Goal: Information Seeking & Learning: Learn about a topic

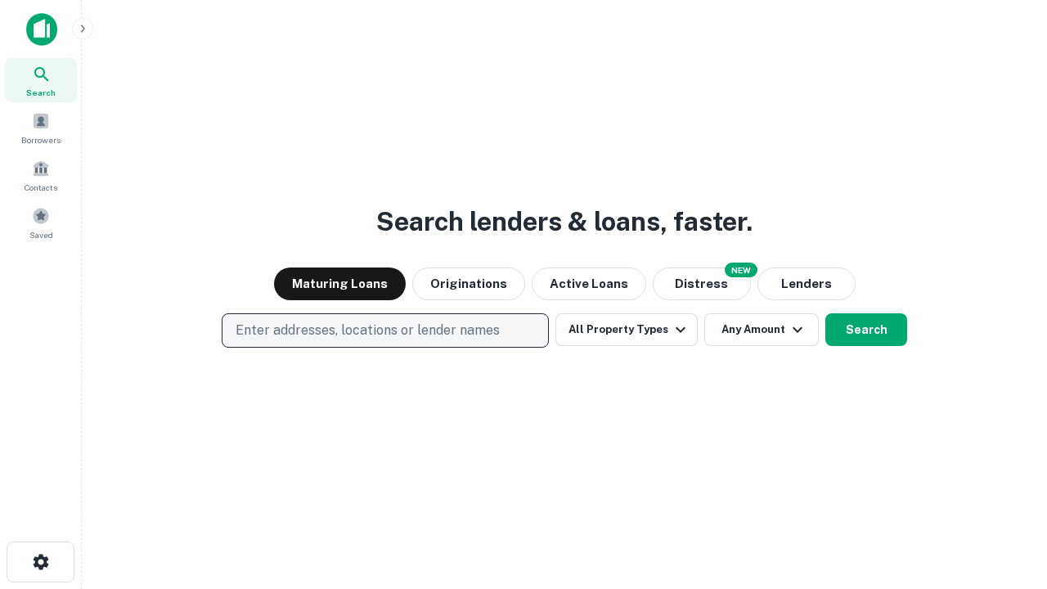
click at [385, 331] on p "Enter addresses, locations or lender names" at bounding box center [368, 331] width 264 height 20
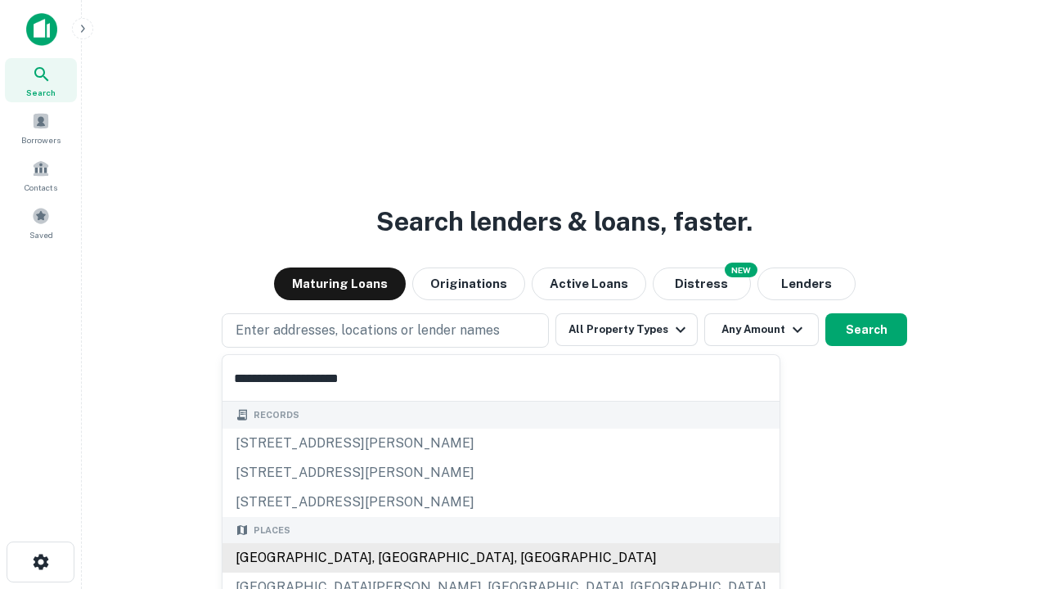
click at [391, 558] on div "Santa Monica, CA, USA" at bounding box center [501, 557] width 557 height 29
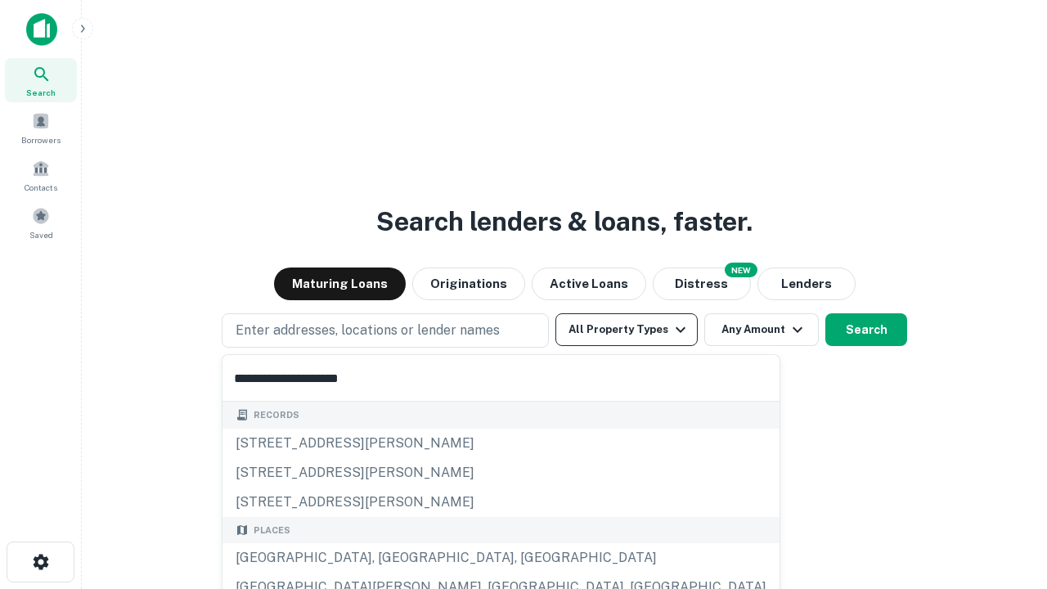
click at [627, 330] on button "All Property Types" at bounding box center [627, 329] width 142 height 33
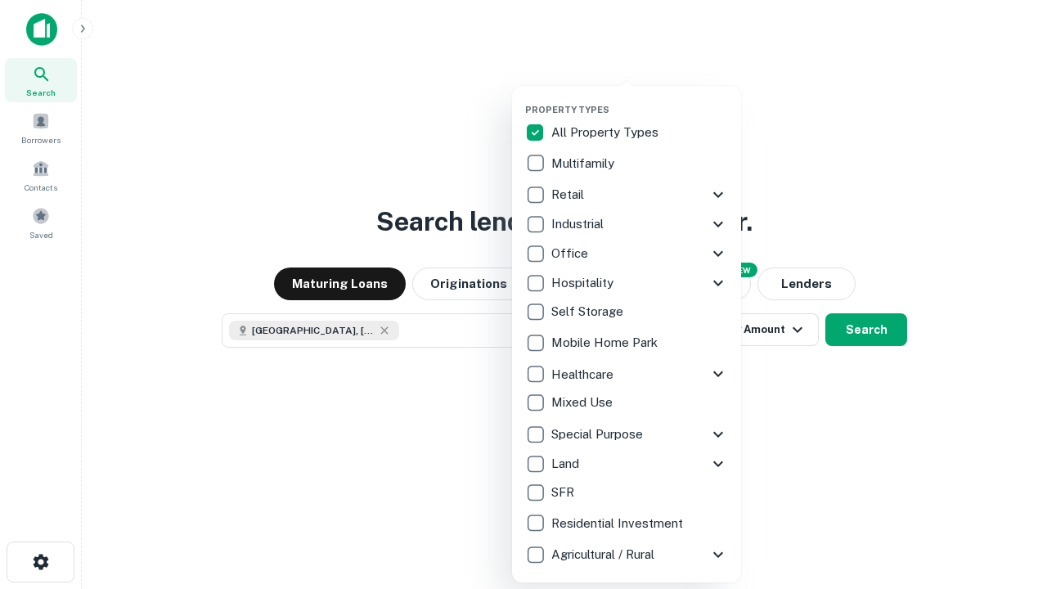
click at [640, 99] on button "button" at bounding box center [639, 99] width 229 height 1
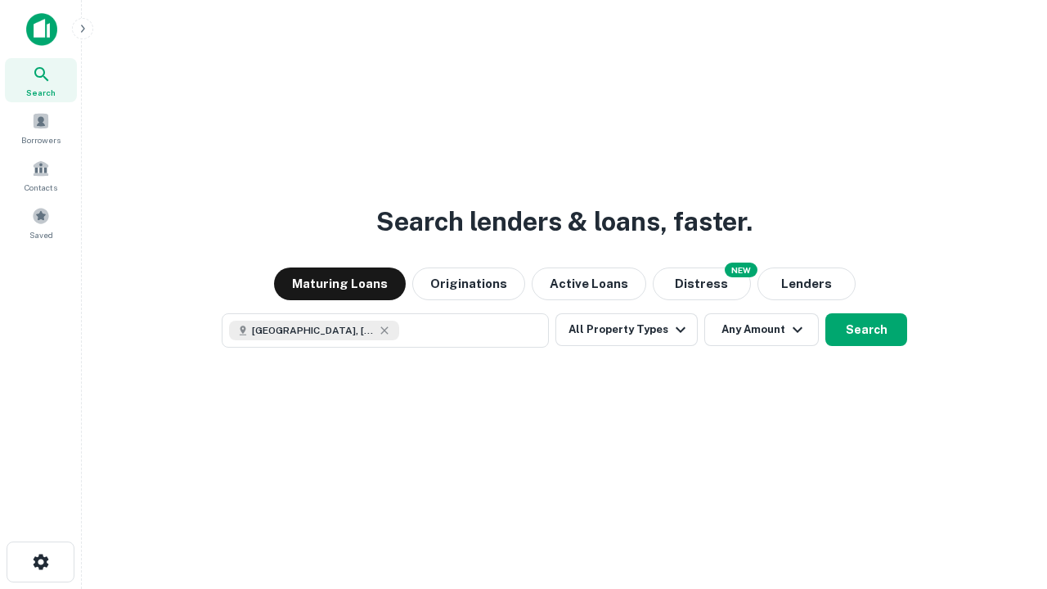
scroll to position [26, 0]
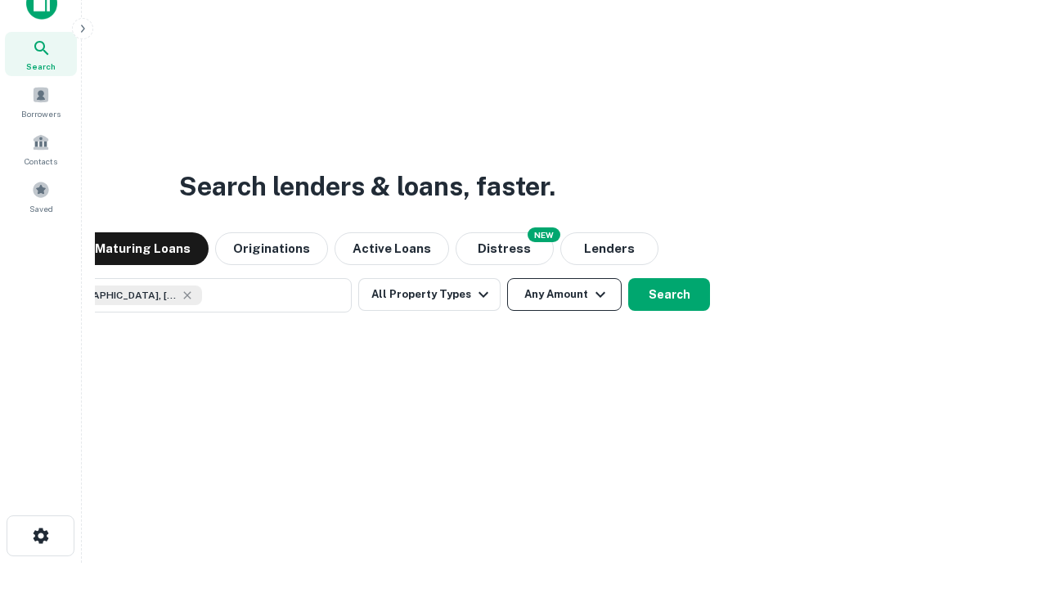
click at [507, 278] on button "Any Amount" at bounding box center [564, 294] width 115 height 33
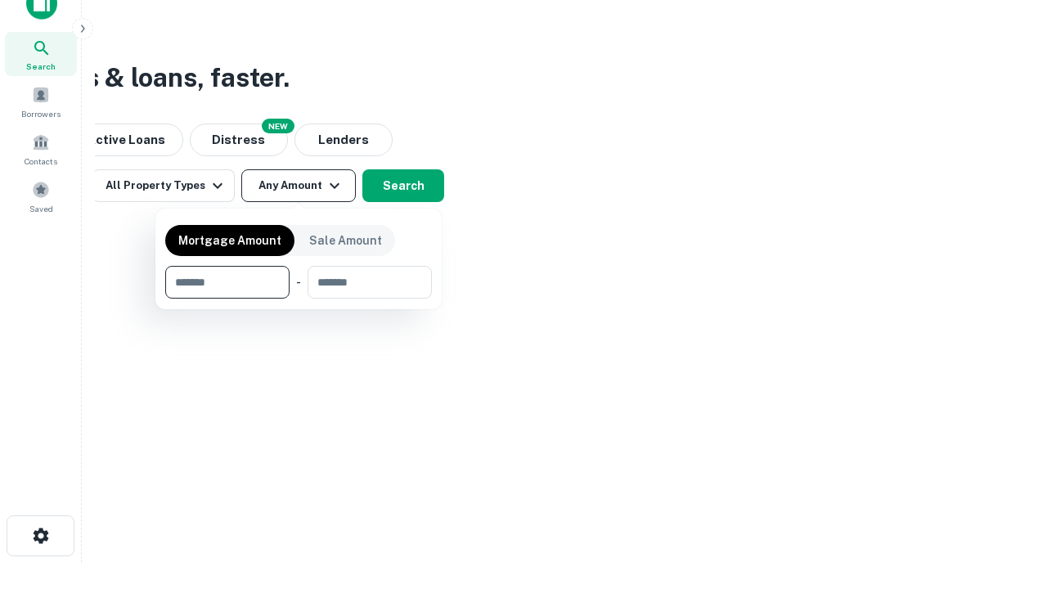
type input "*******"
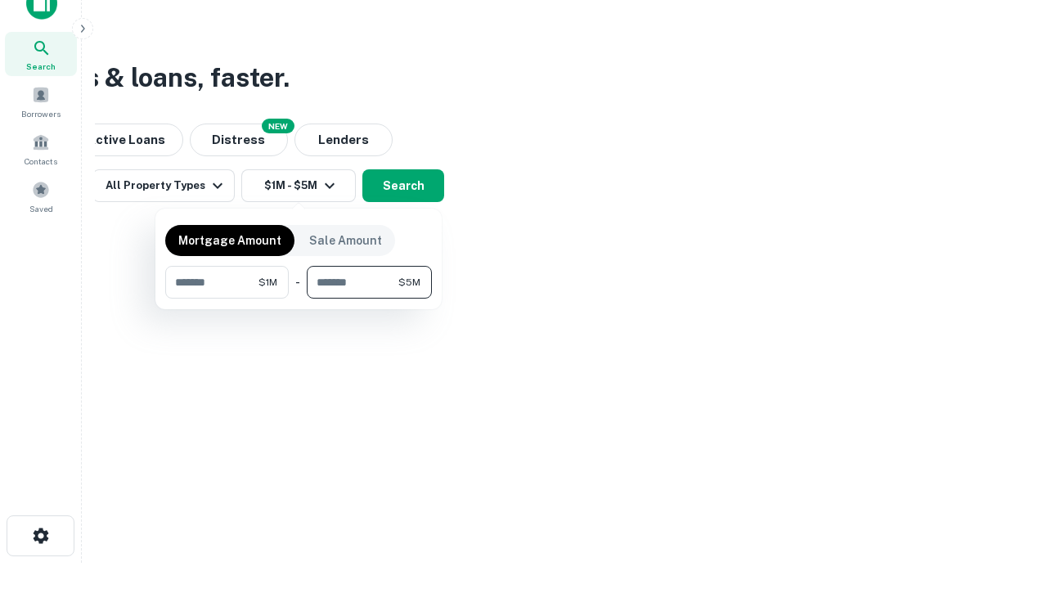
type input "*******"
click at [299, 299] on button "button" at bounding box center [298, 299] width 267 height 1
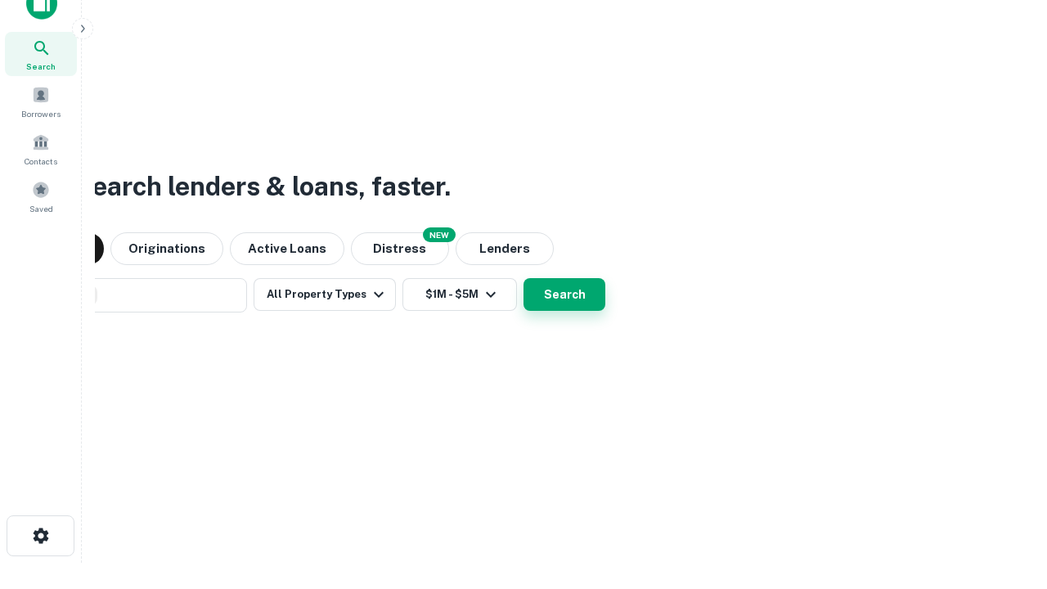
click at [524, 278] on button "Search" at bounding box center [565, 294] width 82 height 33
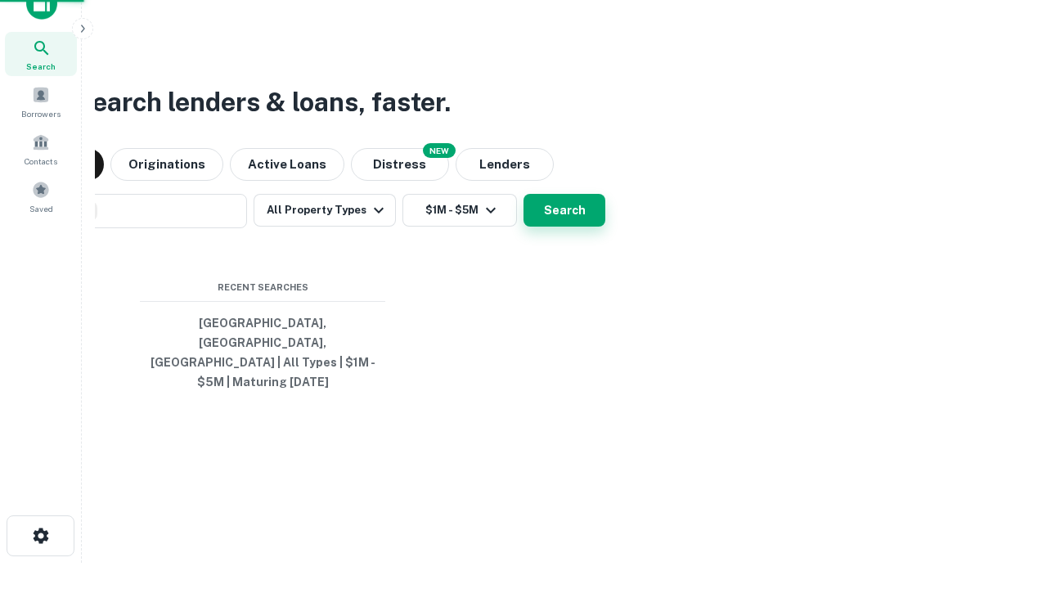
scroll to position [53, 463]
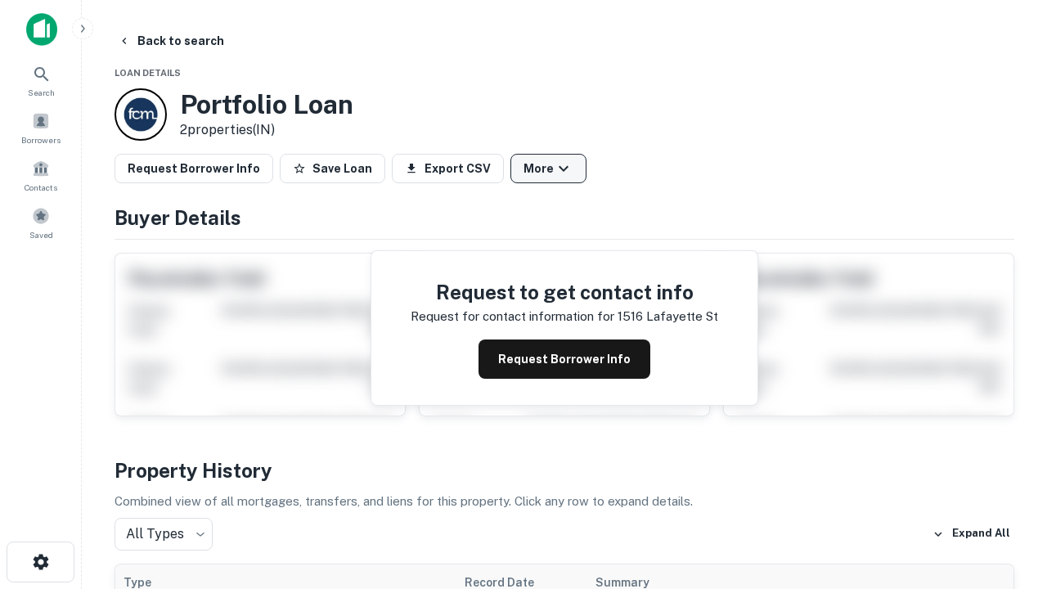
click at [548, 169] on button "More" at bounding box center [549, 168] width 76 height 29
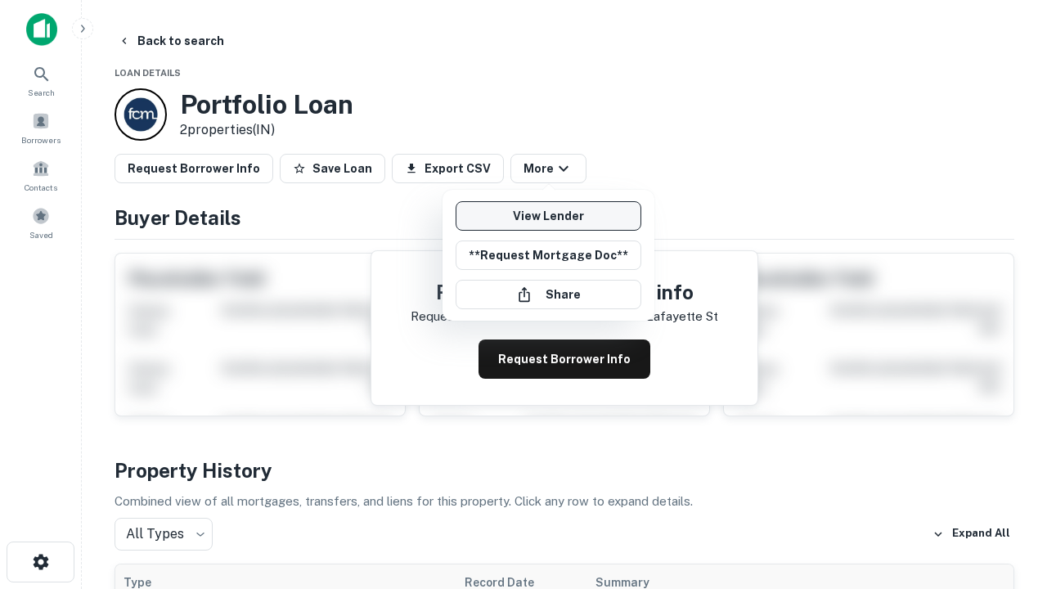
click at [548, 216] on link "View Lender" at bounding box center [549, 215] width 186 height 29
